Goal: Navigation & Orientation: Find specific page/section

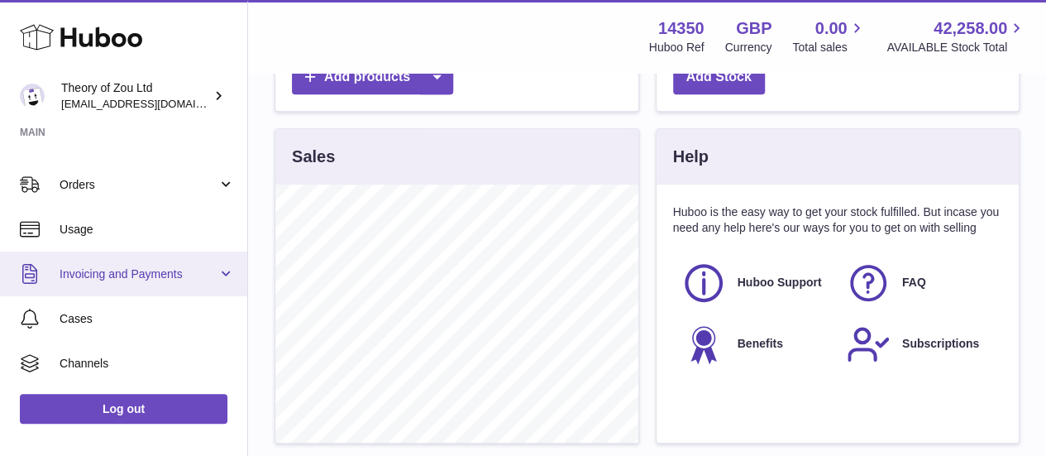
scroll to position [248, 0]
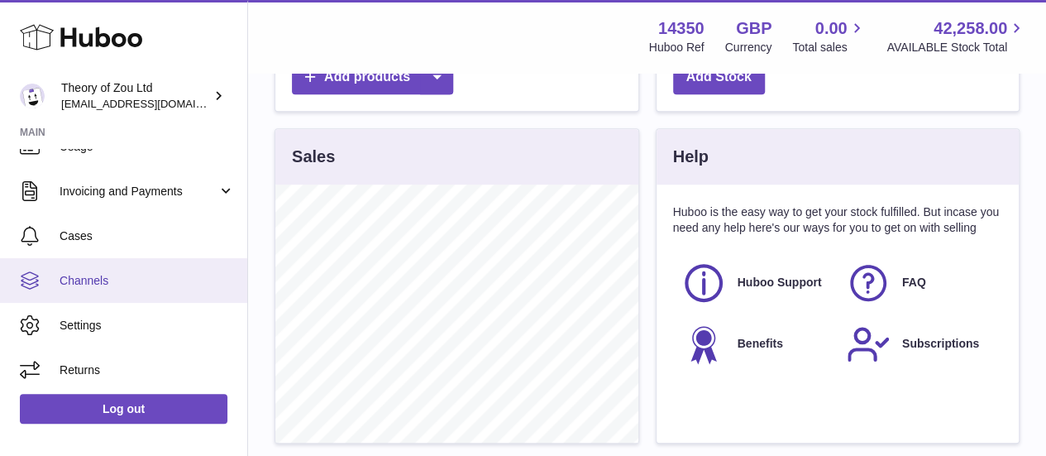
click at [104, 282] on span "Channels" at bounding box center [147, 281] width 175 height 16
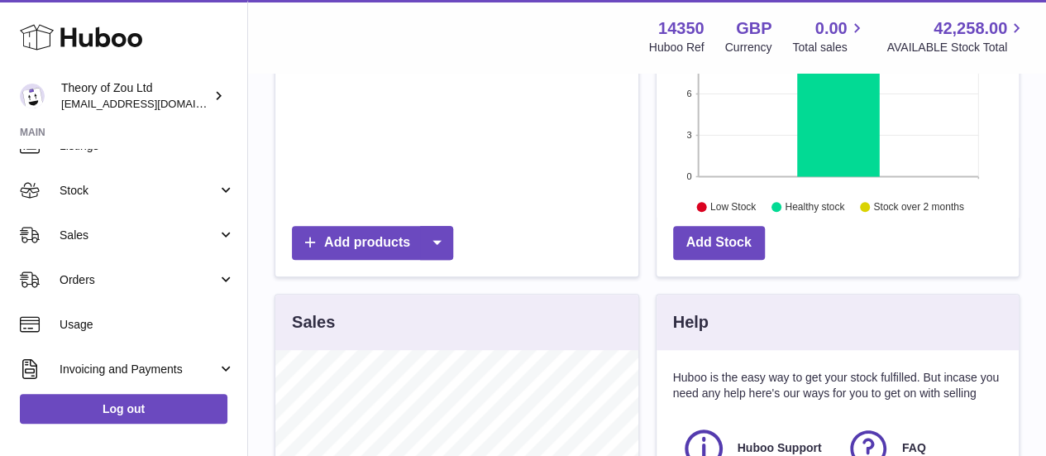
scroll to position [167, 0]
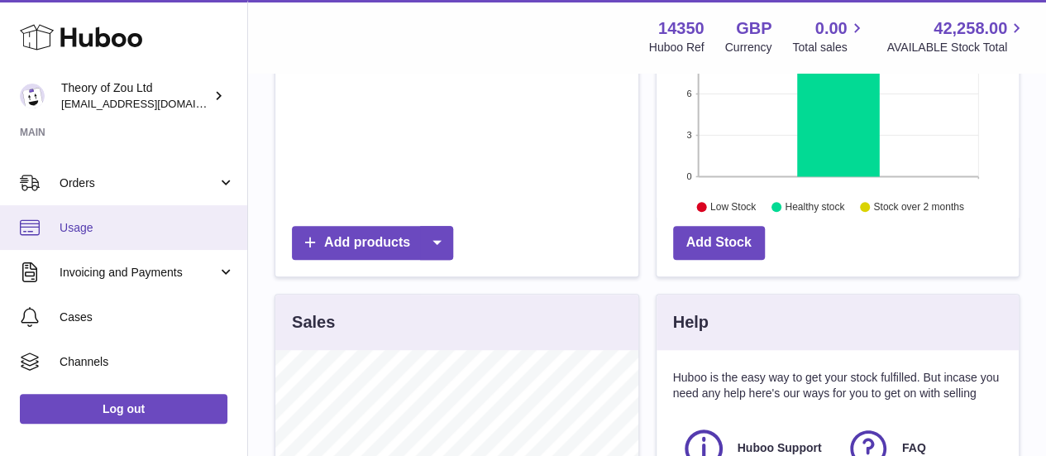
click at [106, 236] on link "Usage" at bounding box center [123, 227] width 247 height 45
